Goal: Navigation & Orientation: Find specific page/section

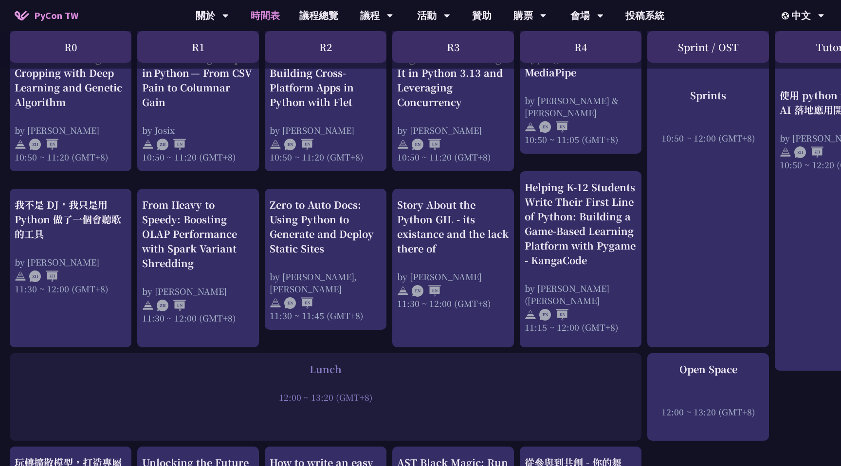
scroll to position [456, 0]
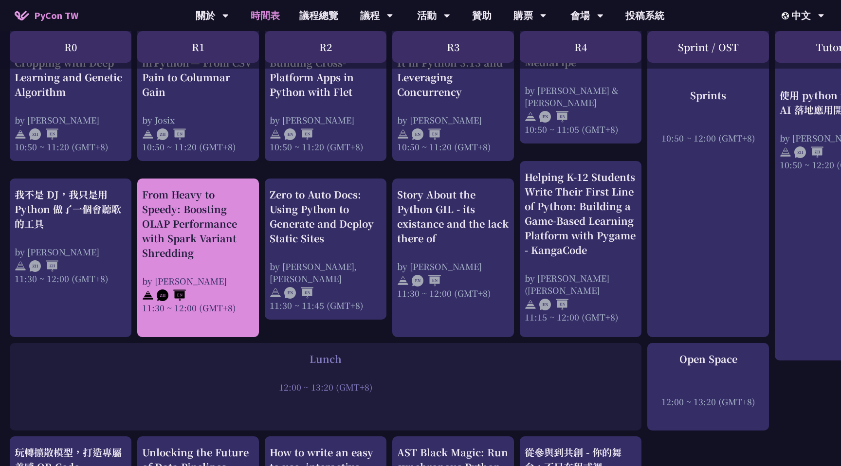
click at [220, 288] on div at bounding box center [198, 294] width 112 height 15
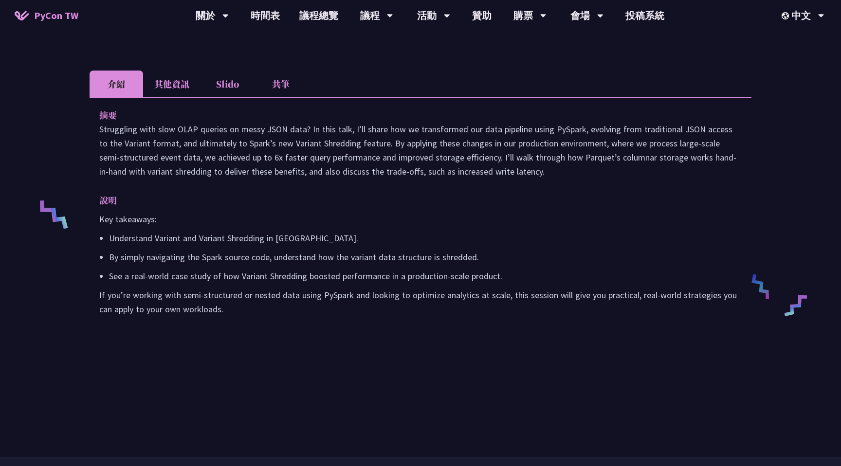
scroll to position [260, 0]
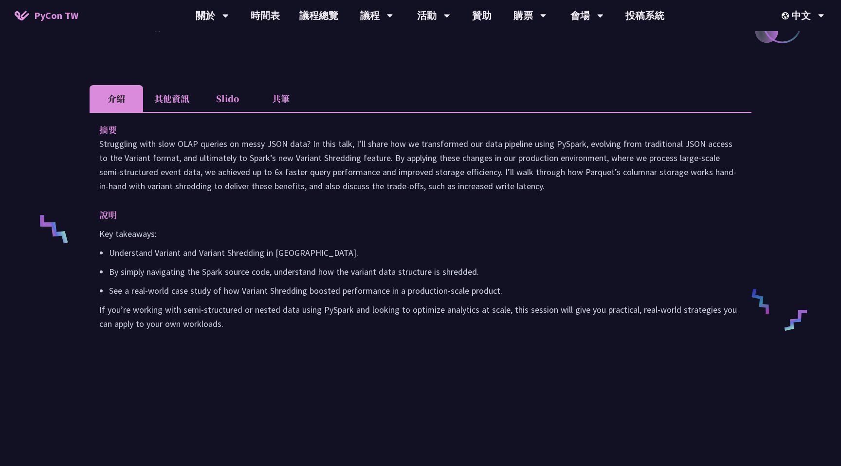
click at [180, 112] on li "其他資訊" at bounding box center [171, 98] width 57 height 27
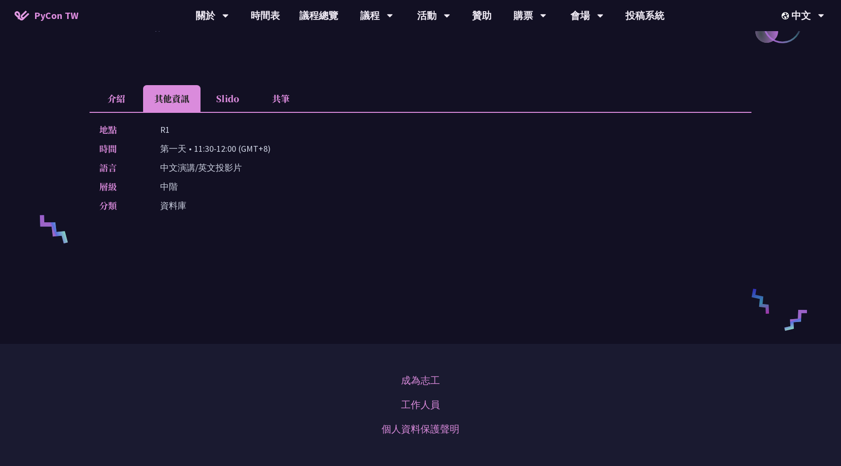
click at [228, 112] on li "Slido" at bounding box center [227, 98] width 54 height 27
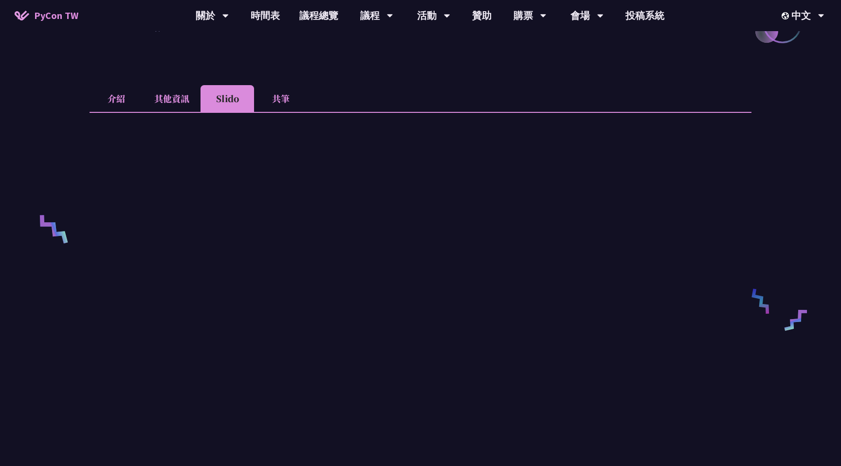
click at [274, 112] on li "共筆" at bounding box center [281, 98] width 54 height 27
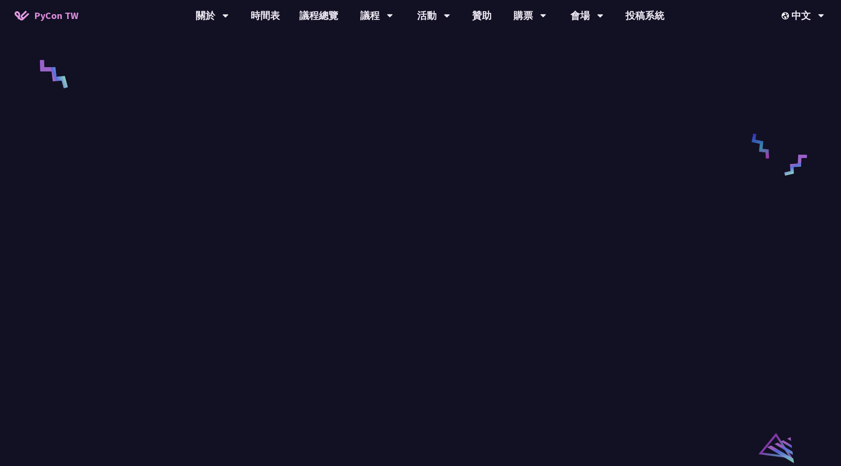
scroll to position [416, 0]
